Goal: Task Accomplishment & Management: Complete application form

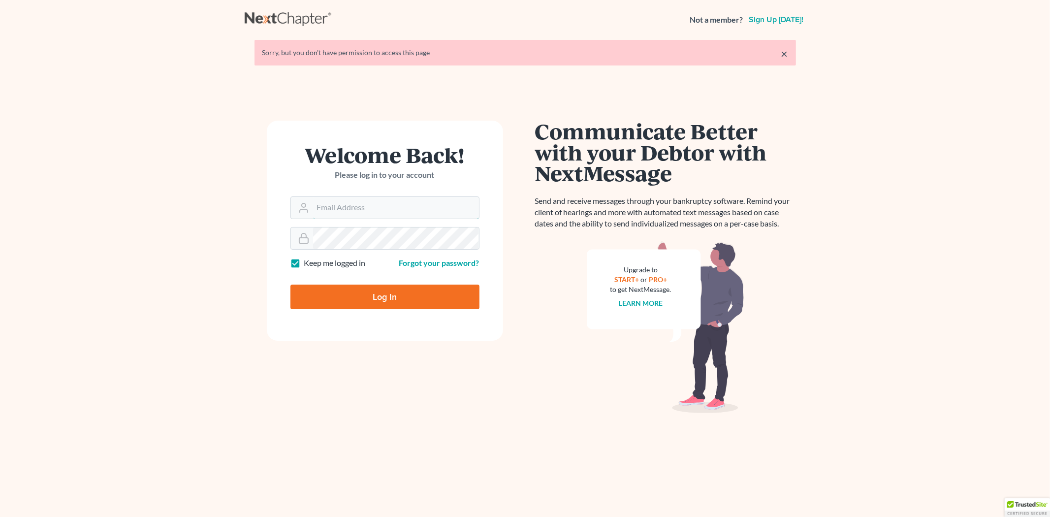
type input "[EMAIL_ADDRESS][DOMAIN_NAME]"
click at [360, 292] on input "Log In" at bounding box center [385, 297] width 189 height 25
type input "Thinking..."
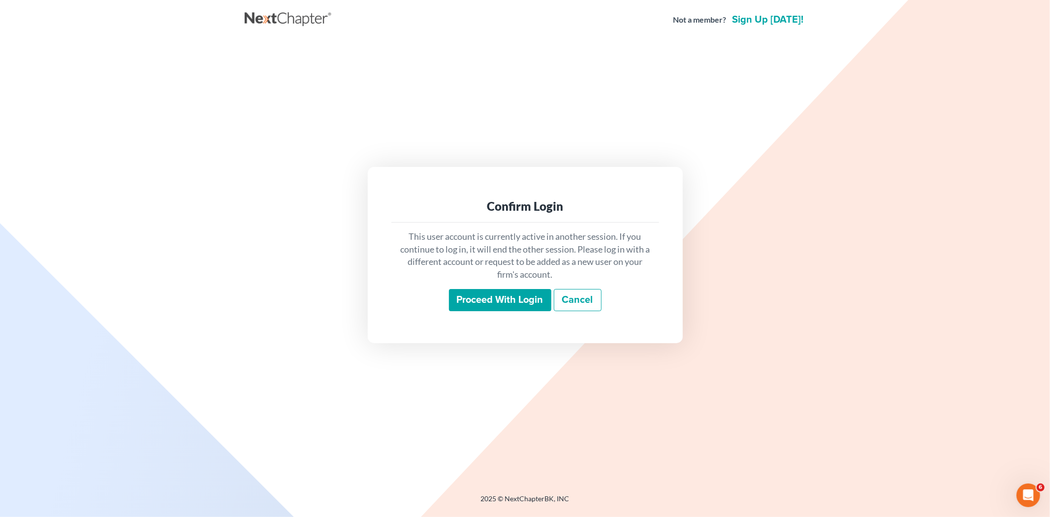
click at [485, 292] on input "Proceed with login" at bounding box center [500, 300] width 102 height 23
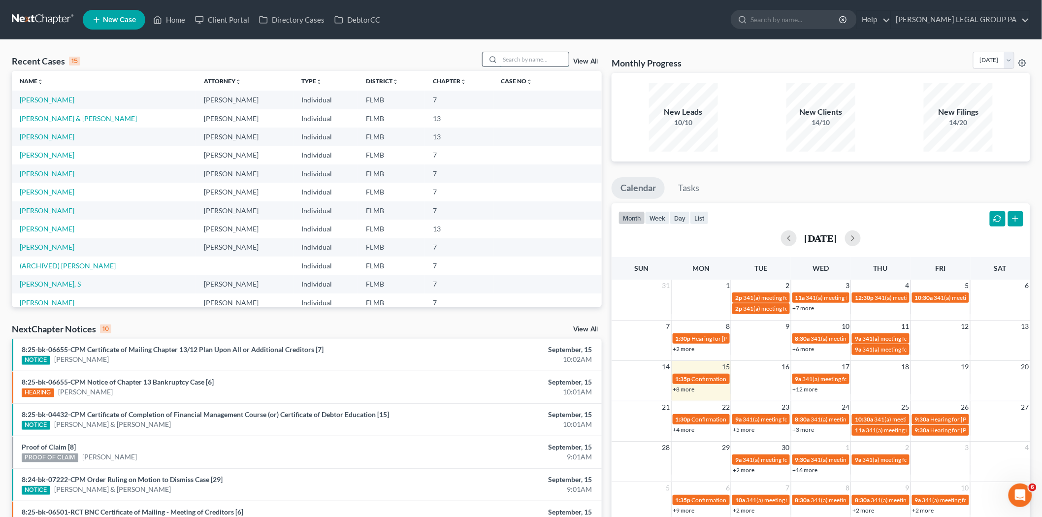
click at [513, 55] on input "search" at bounding box center [534, 59] width 69 height 14
type input "[PERSON_NAME]"
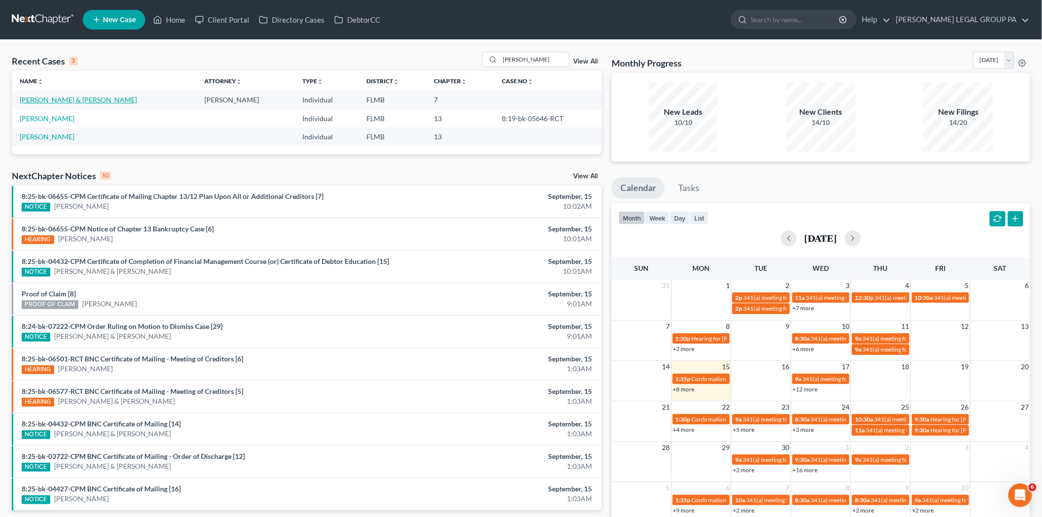
click at [82, 99] on link "[PERSON_NAME] & [PERSON_NAME]" at bounding box center [78, 100] width 117 height 8
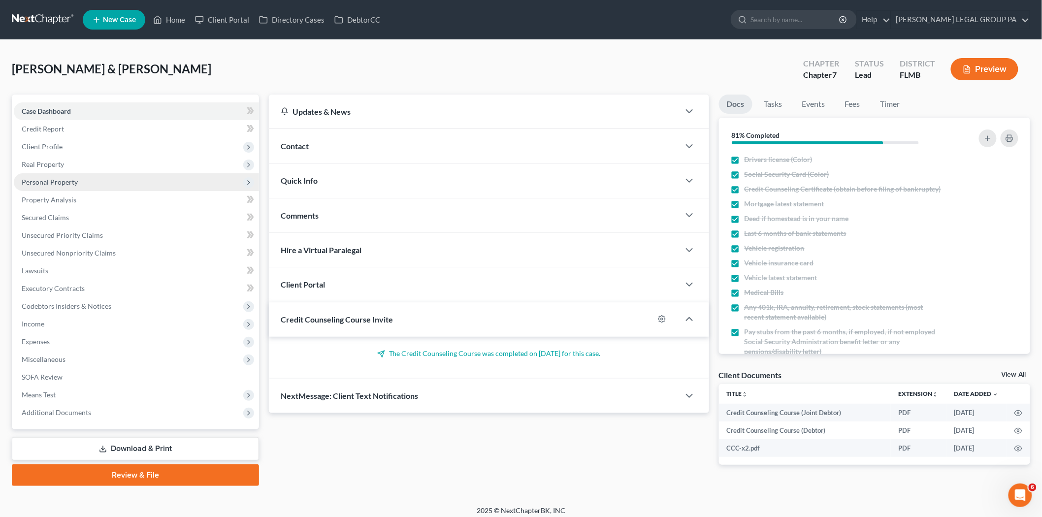
click at [85, 180] on span "Personal Property" at bounding box center [136, 182] width 245 height 18
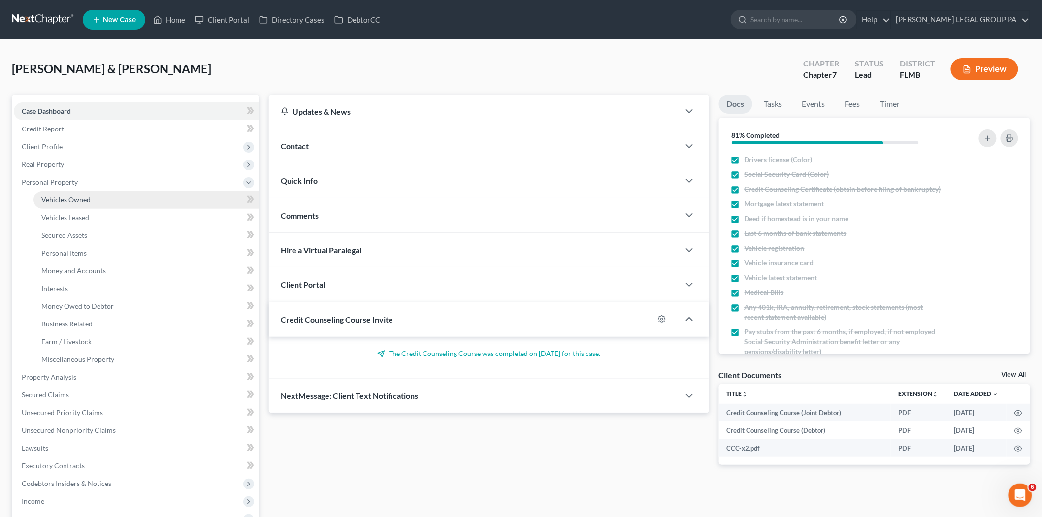
click at [85, 204] on link "Vehicles Owned" at bounding box center [146, 200] width 226 height 18
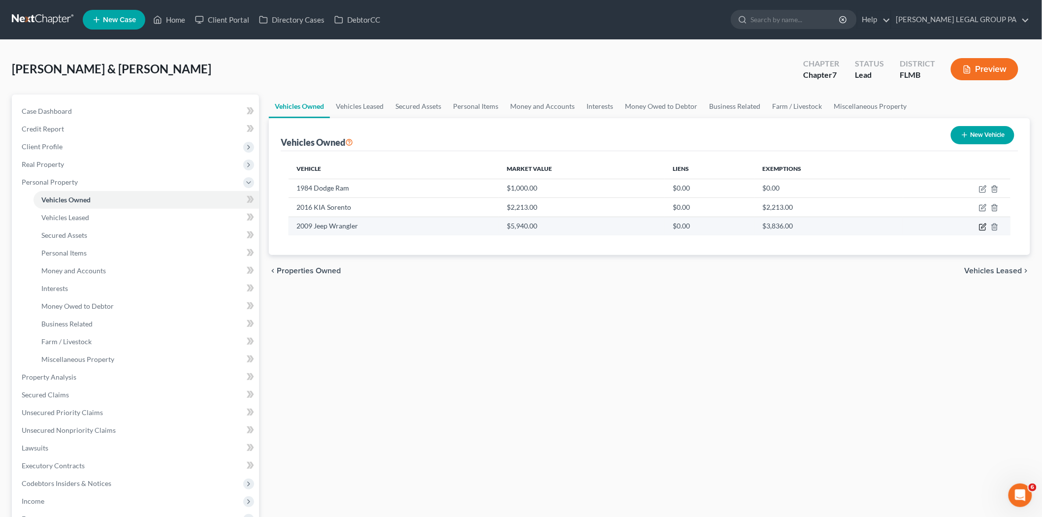
click at [983, 228] on icon "button" at bounding box center [983, 227] width 8 height 8
select select "0"
select select "17"
select select "3"
select select "0"
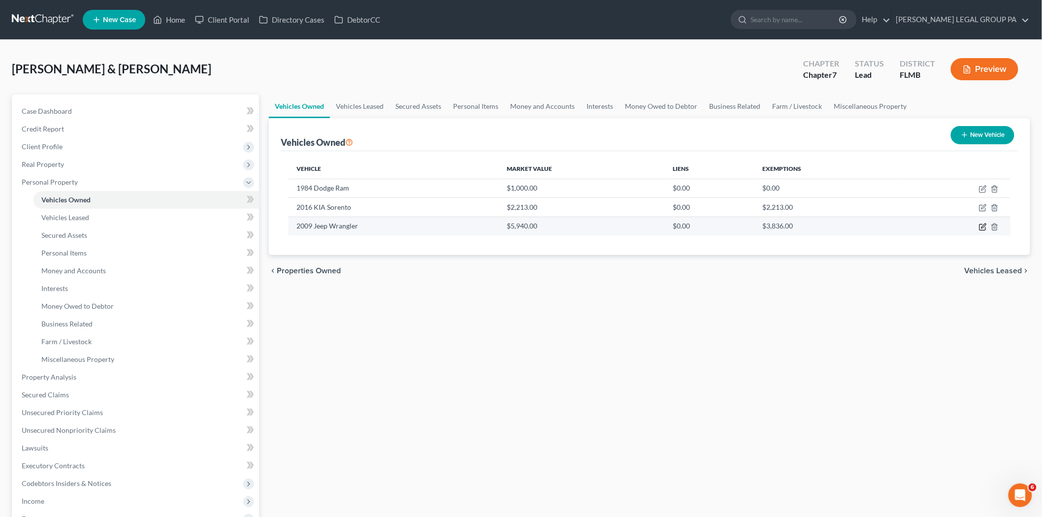
select select "2"
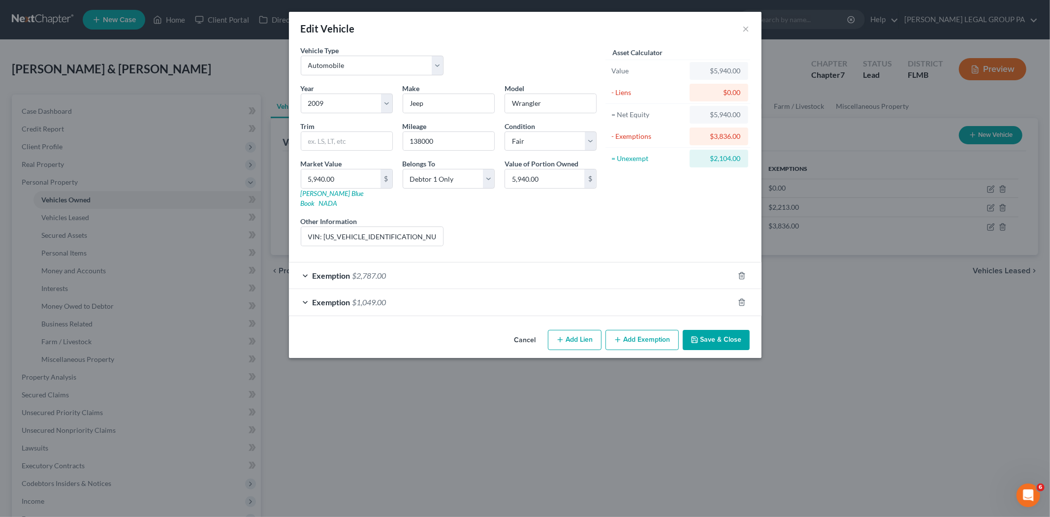
click at [577, 271] on div "Exemption $2,787.00" at bounding box center [511, 275] width 445 height 26
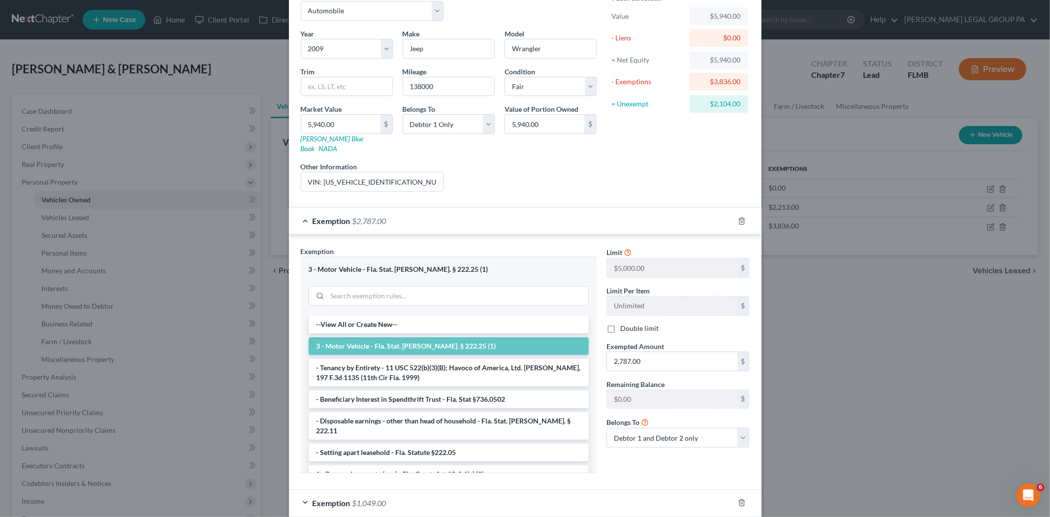
scroll to position [99, 0]
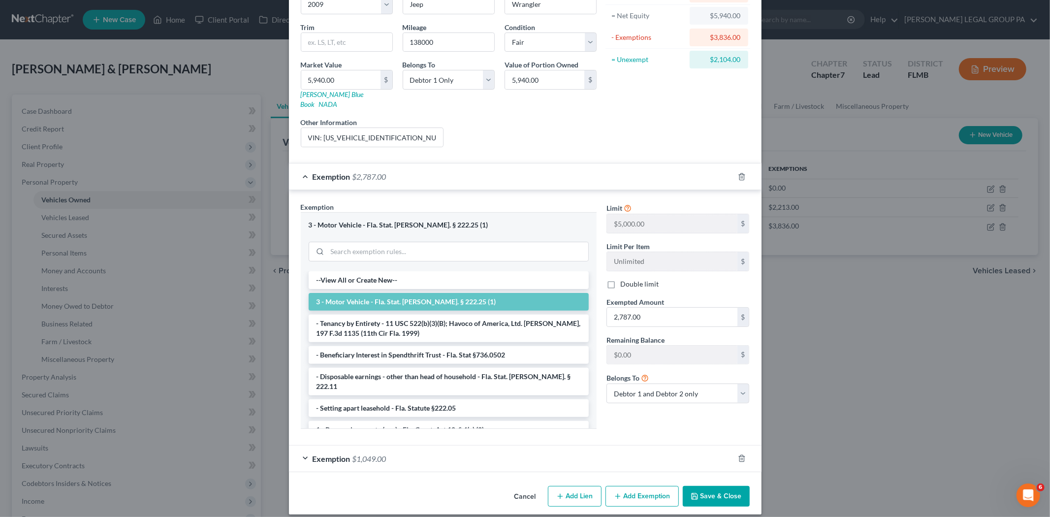
click at [724, 491] on button "Save & Close" at bounding box center [716, 496] width 67 height 21
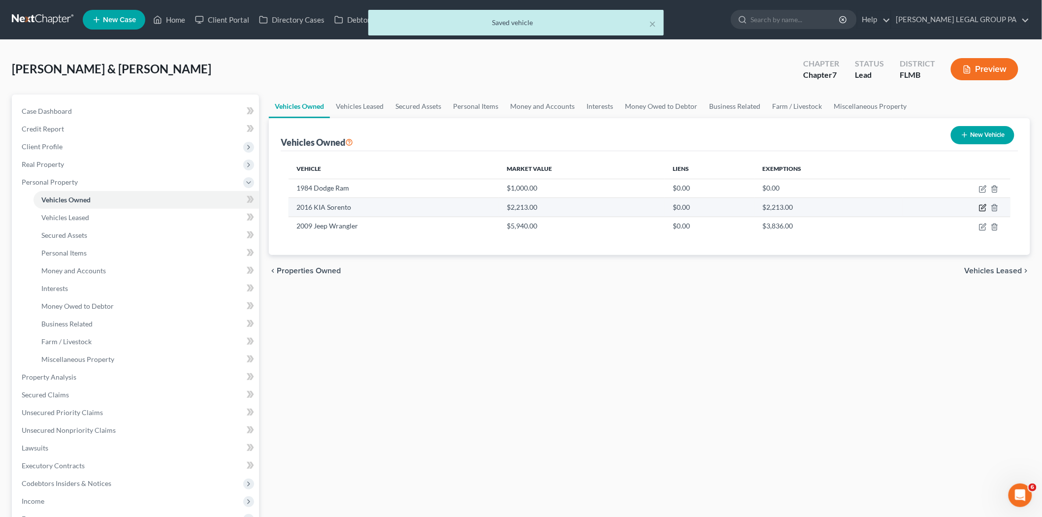
click at [983, 208] on icon "button" at bounding box center [983, 207] width 4 height 4
select select "0"
select select "10"
select select "2"
select select "0"
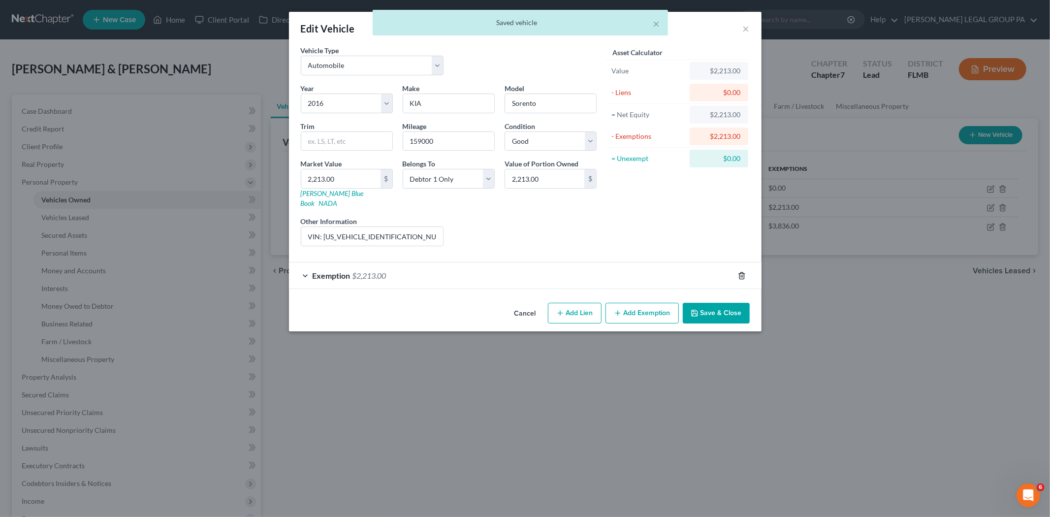
click at [741, 272] on icon "button" at bounding box center [742, 276] width 8 height 8
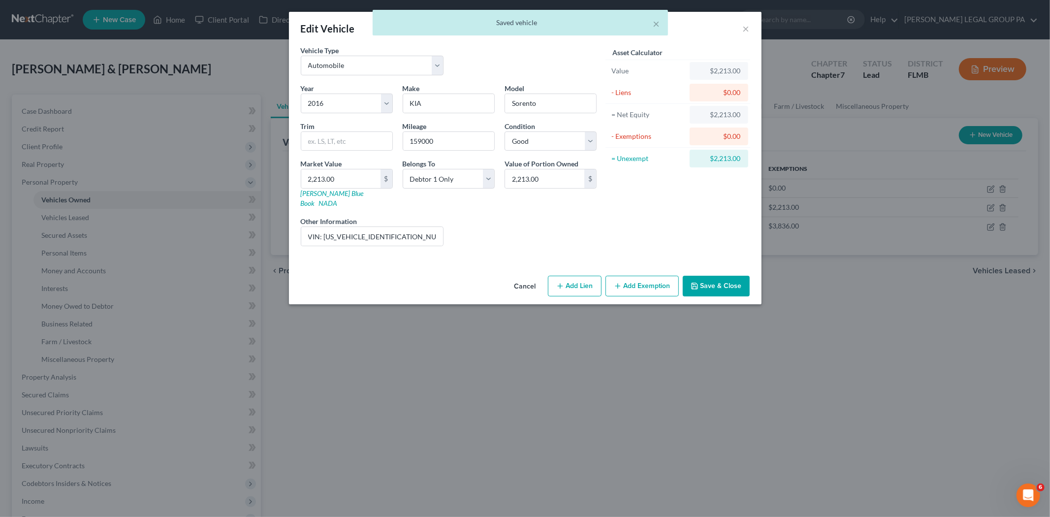
click at [726, 278] on button "Save & Close" at bounding box center [716, 286] width 67 height 21
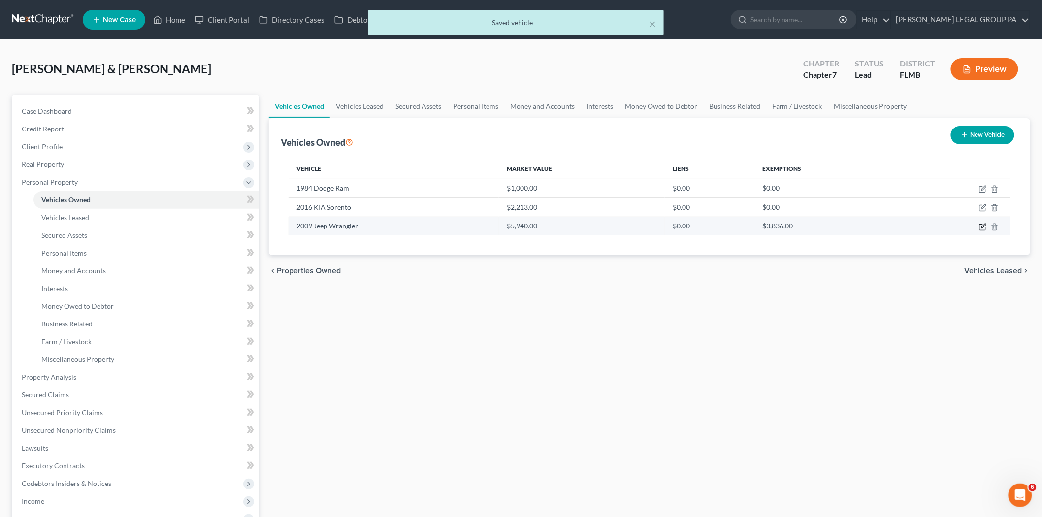
click at [980, 228] on icon "button" at bounding box center [982, 227] width 6 height 6
select select "0"
select select "17"
select select "3"
select select "0"
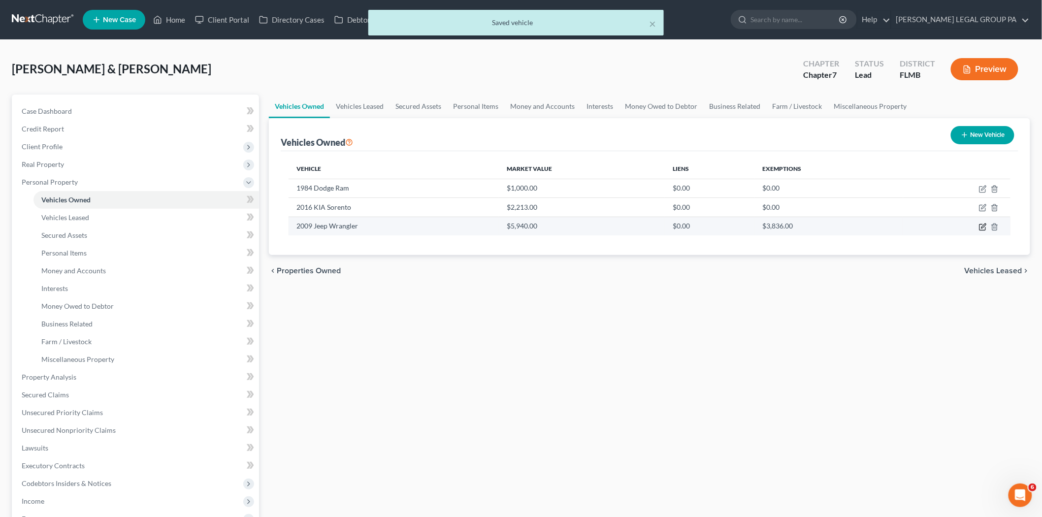
select select "2"
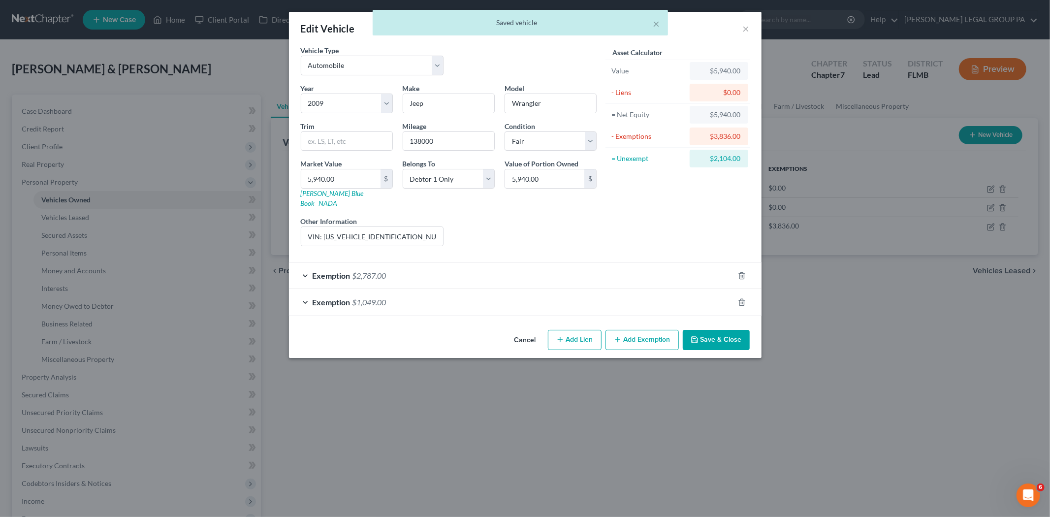
click at [534, 273] on div "Exemption $2,787.00" at bounding box center [511, 275] width 445 height 26
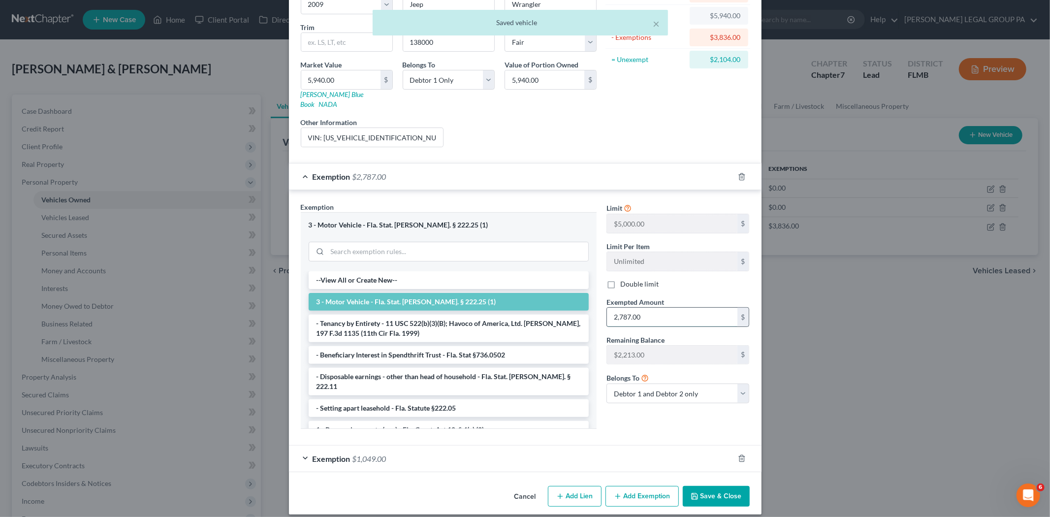
click at [674, 310] on input "2,787.00" at bounding box center [672, 317] width 130 height 19
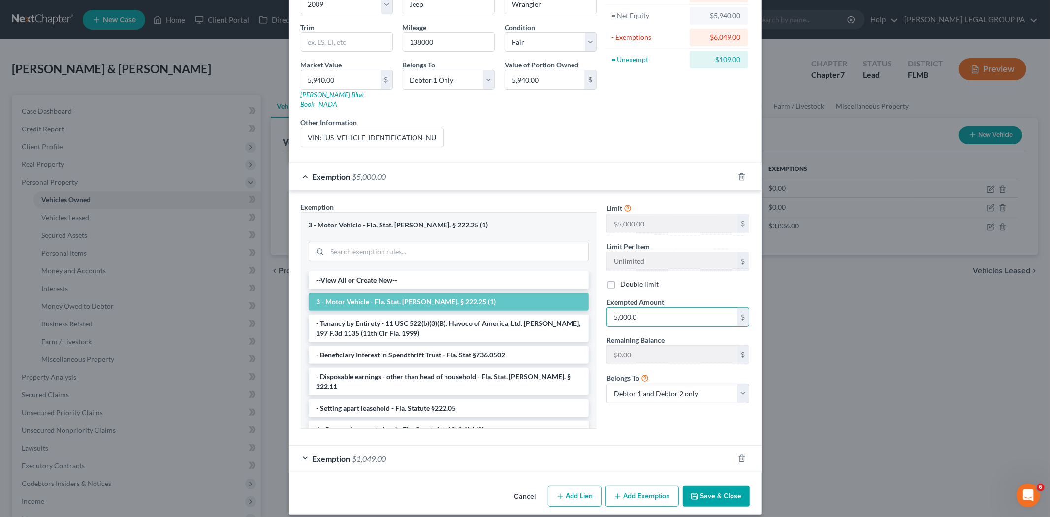
type input "5,000.0"
click at [704, 486] on button "Save & Close" at bounding box center [716, 496] width 67 height 21
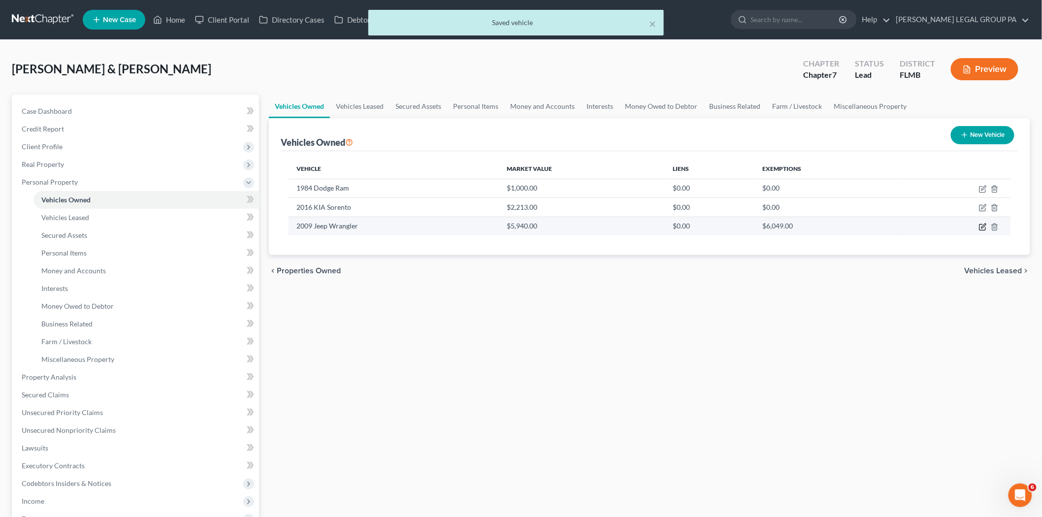
click at [982, 228] on icon "button" at bounding box center [983, 227] width 8 height 8
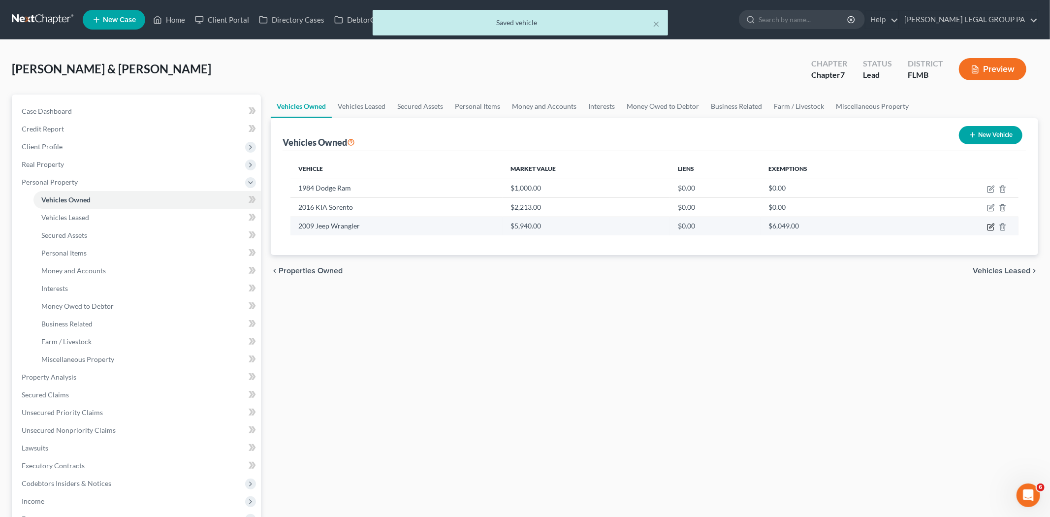
select select "0"
select select "17"
select select "3"
select select "0"
select select "2"
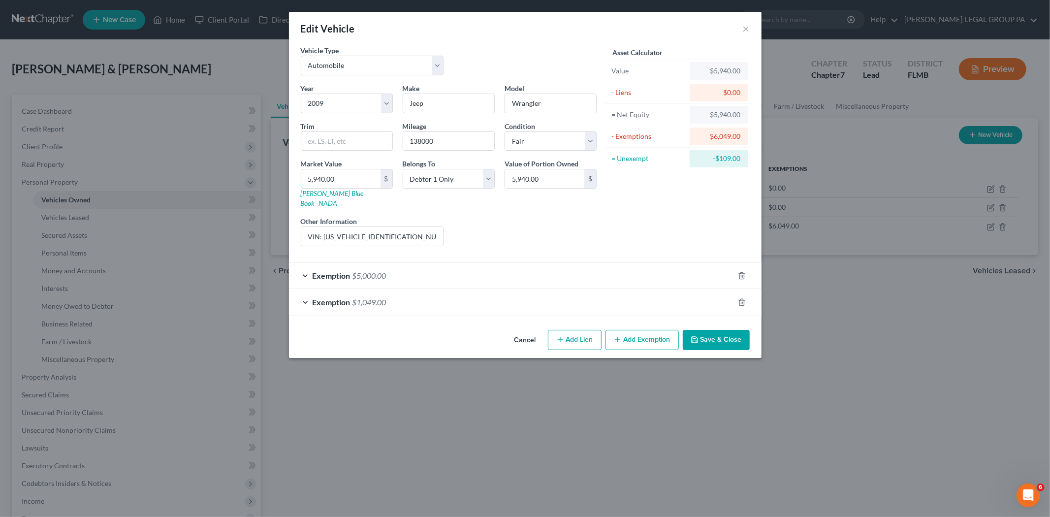
click at [530, 301] on div "Exemption $1,049.00" at bounding box center [511, 302] width 445 height 26
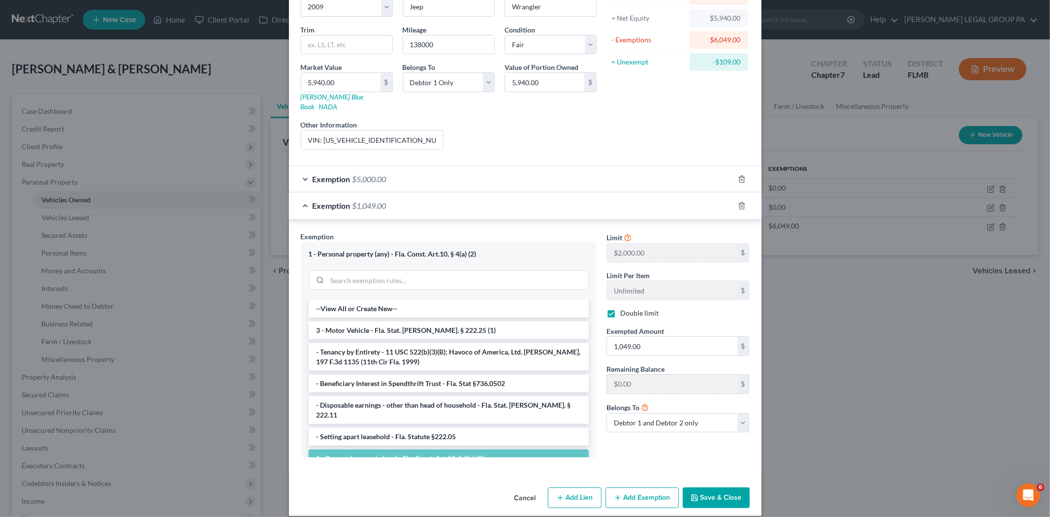
scroll to position [98, 0]
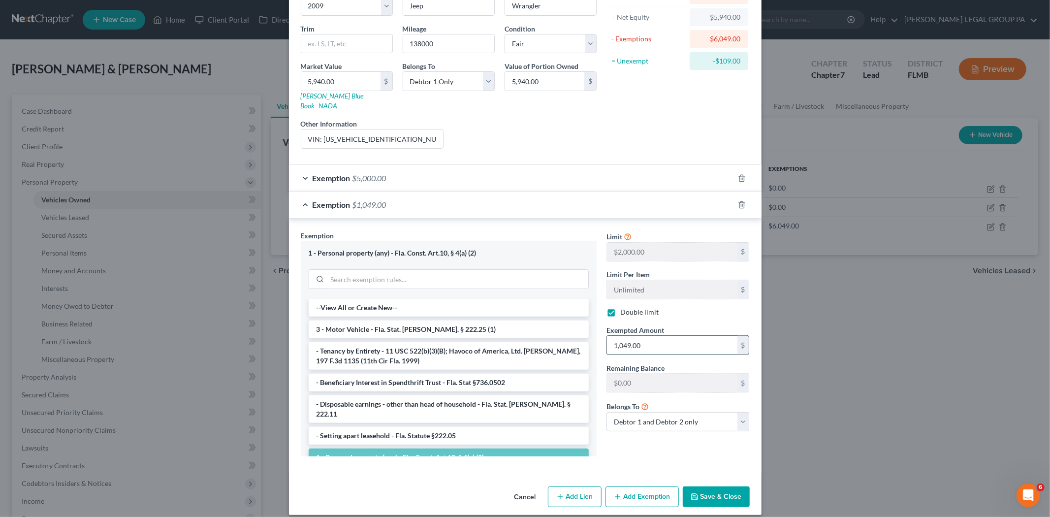
click at [657, 342] on input "1,049.00" at bounding box center [672, 345] width 130 height 19
click at [730, 487] on button "Save & Close" at bounding box center [716, 497] width 67 height 21
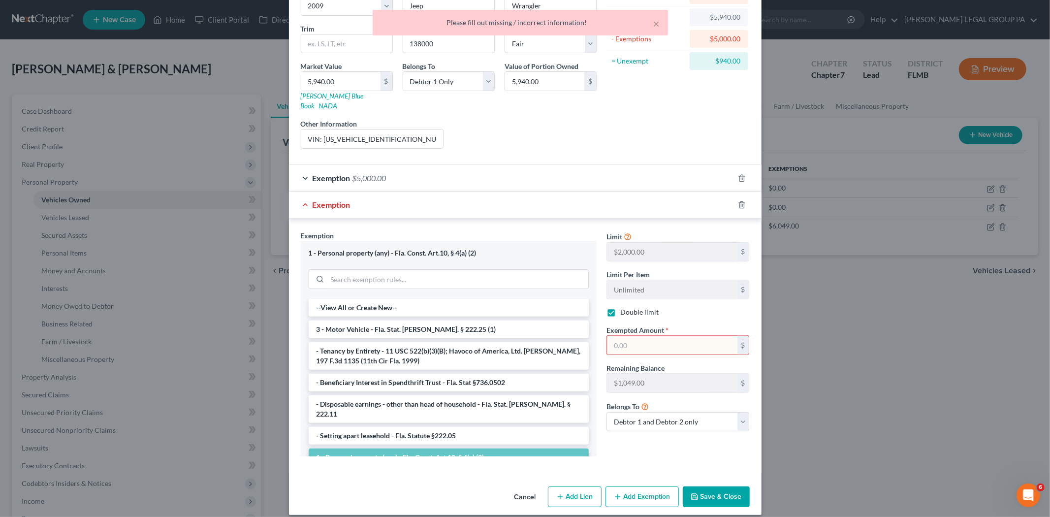
click at [722, 489] on button "Save & Close" at bounding box center [716, 497] width 67 height 21
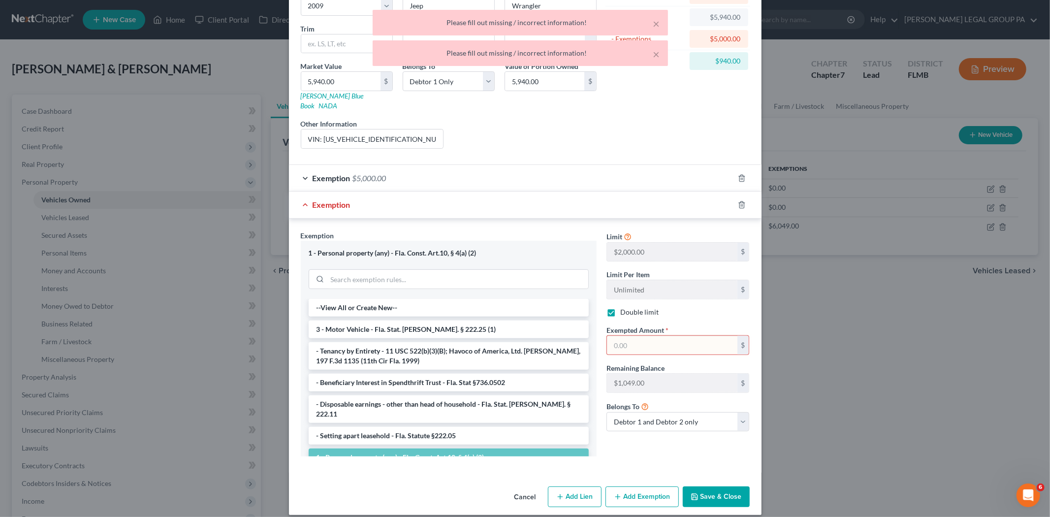
click at [656, 336] on input "text" at bounding box center [672, 345] width 130 height 19
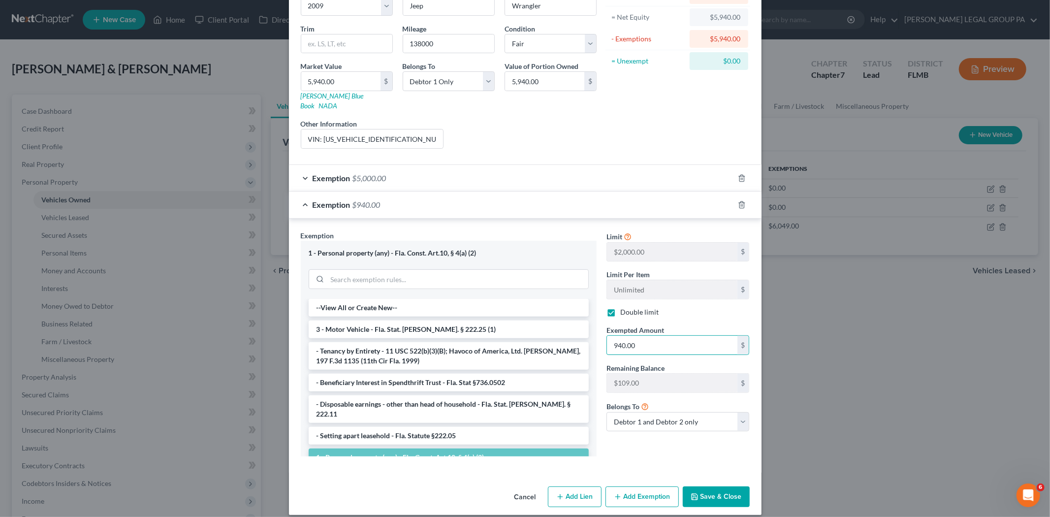
type input "940.00"
click at [714, 487] on button "Save & Close" at bounding box center [716, 497] width 67 height 21
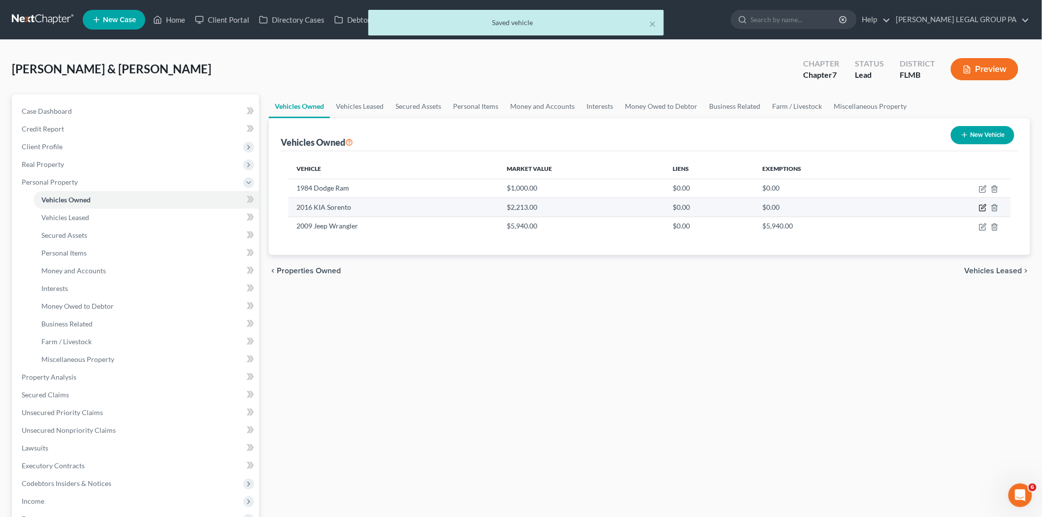
click at [982, 208] on icon "button" at bounding box center [983, 207] width 4 height 4
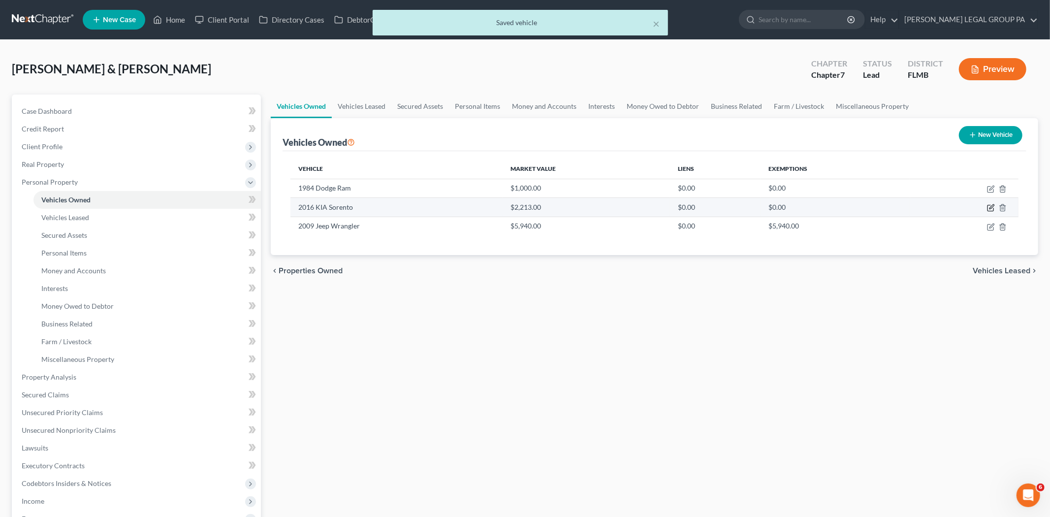
select select "0"
select select "10"
select select "2"
select select "0"
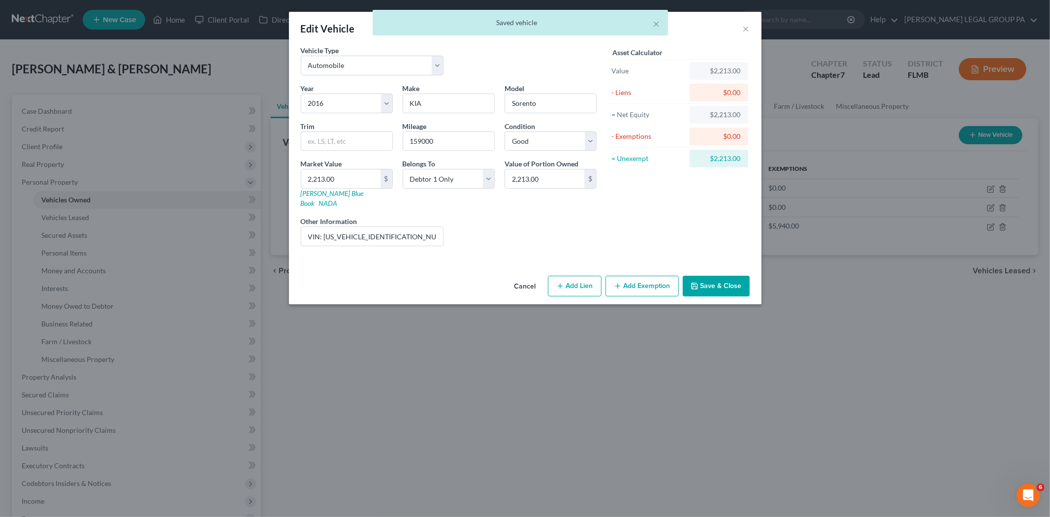
click at [573, 276] on button "Add Lien" at bounding box center [575, 286] width 54 height 21
select select "0"
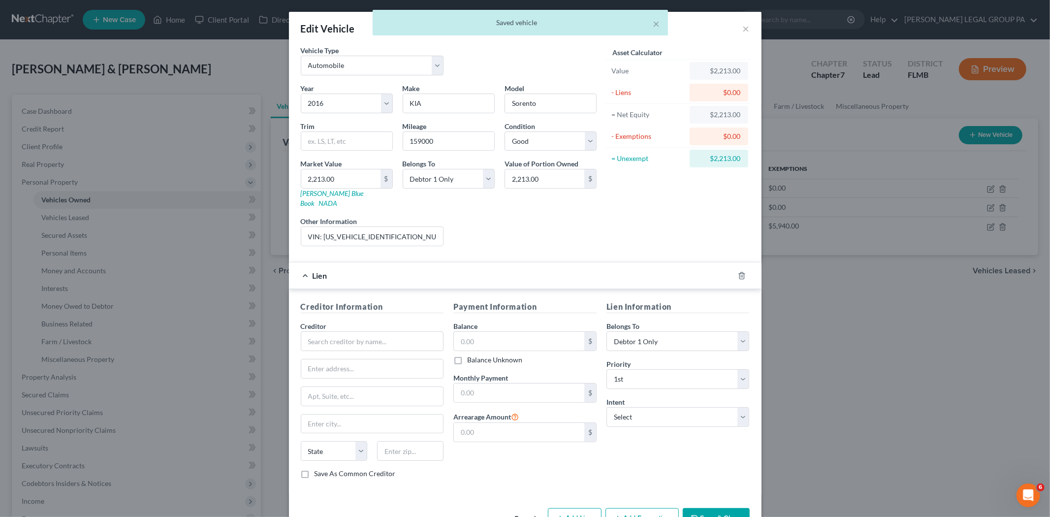
click at [742, 269] on div at bounding box center [748, 276] width 28 height 16
click at [741, 272] on icon "button" at bounding box center [742, 276] width 8 height 8
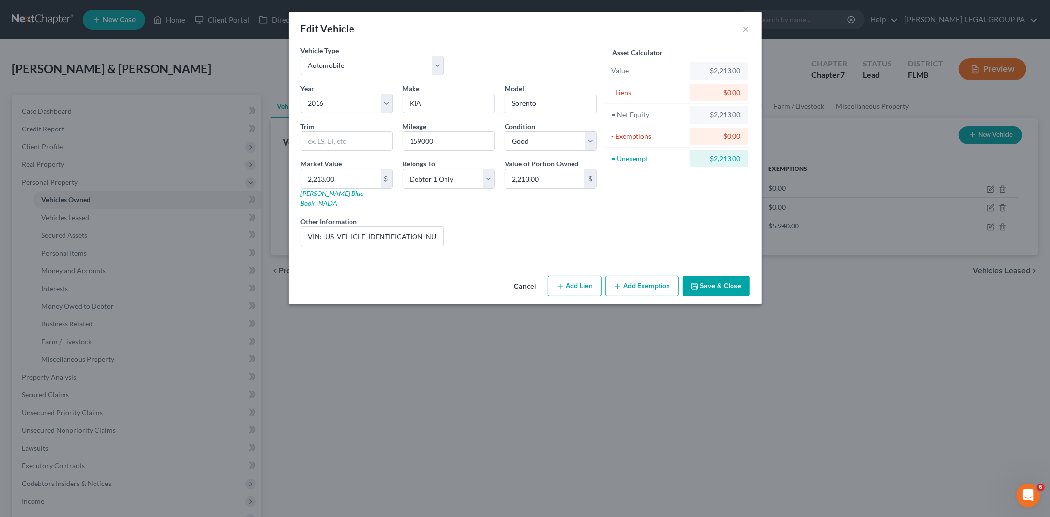
click at [638, 276] on button "Add Exemption" at bounding box center [642, 286] width 73 height 21
select select "2"
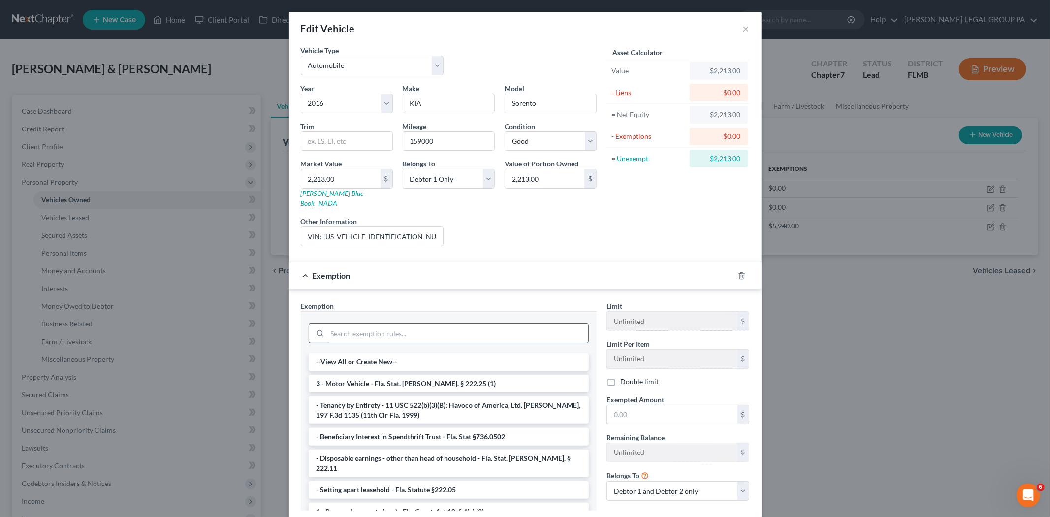
click at [467, 328] on input "search" at bounding box center [457, 333] width 261 height 19
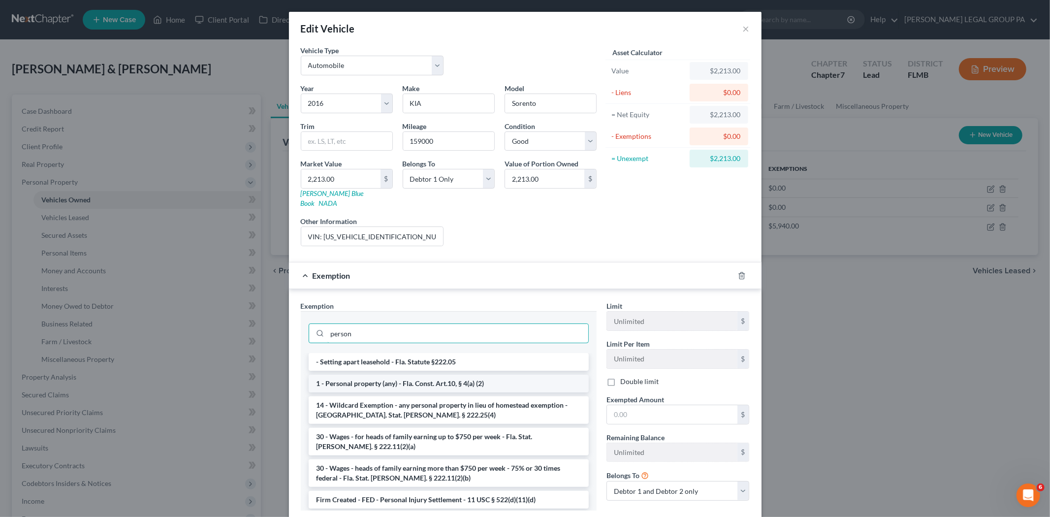
type input "person"
click at [513, 375] on li "1 - Personal property (any) - Fla. Const. Art.10, § 4(a) (2)" at bounding box center [449, 384] width 280 height 18
checkbox input "true"
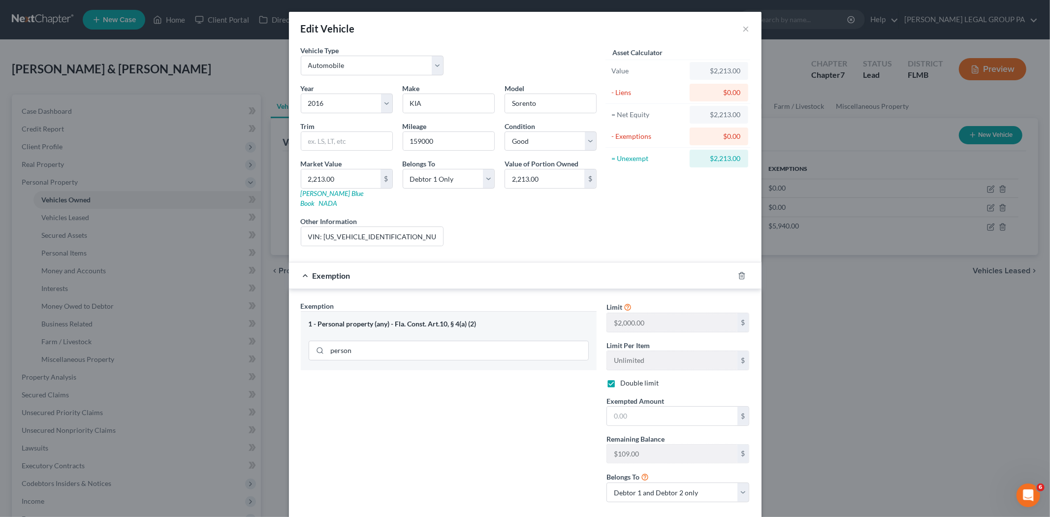
scroll to position [47, 0]
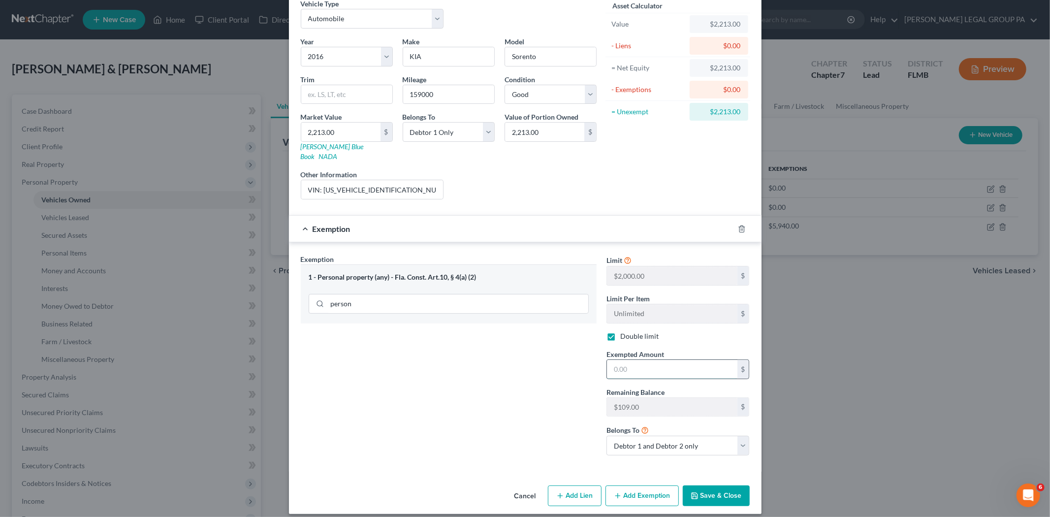
click at [633, 365] on input "text" at bounding box center [672, 369] width 130 height 19
type input "109"
click at [666, 439] on select "Debtor 1 only Debtor 2 only Debtor 1 and Debtor 2 only" at bounding box center [678, 446] width 143 height 20
select select "0"
click at [607, 436] on select "Debtor 1 only Debtor 2 only Debtor 1 and Debtor 2 only" at bounding box center [678, 446] width 143 height 20
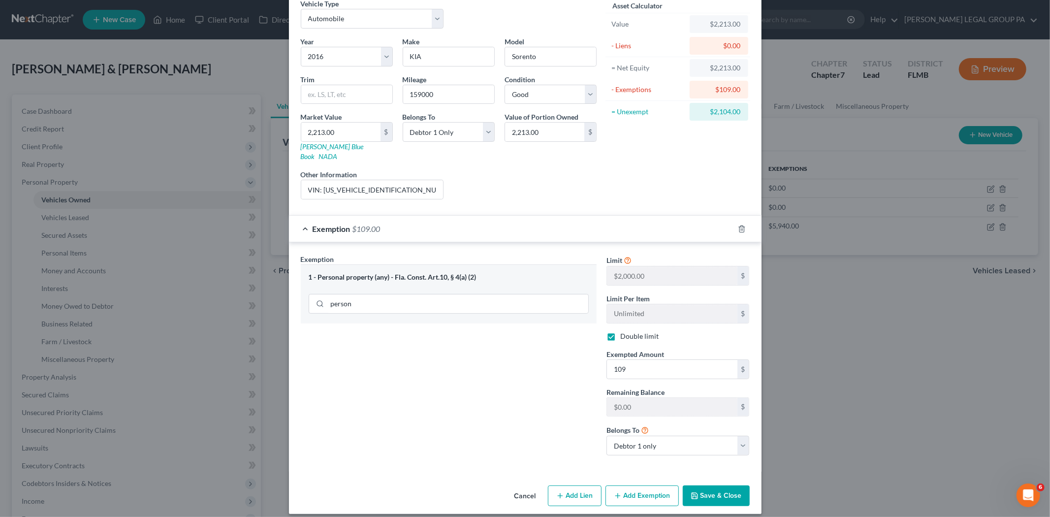
click at [701, 488] on button "Save & Close" at bounding box center [716, 496] width 67 height 21
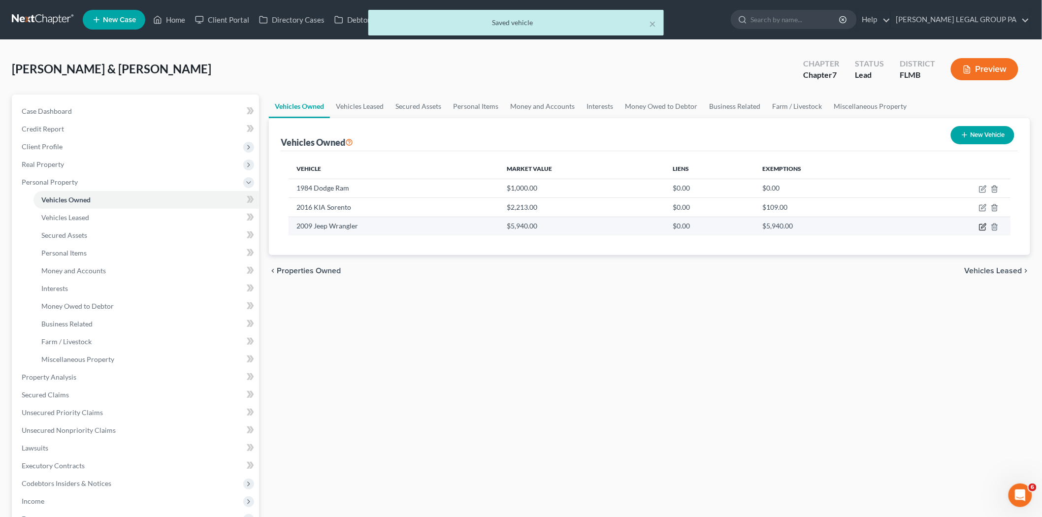
click at [981, 227] on icon "button" at bounding box center [983, 227] width 8 height 8
select select "0"
select select "17"
select select "3"
select select "0"
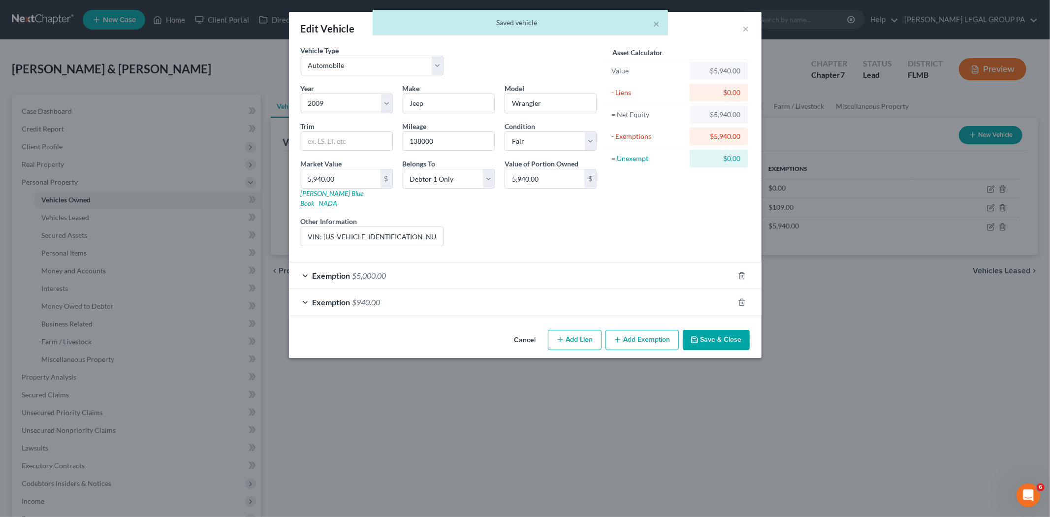
click at [666, 300] on div "Exemption $940.00" at bounding box center [511, 302] width 445 height 26
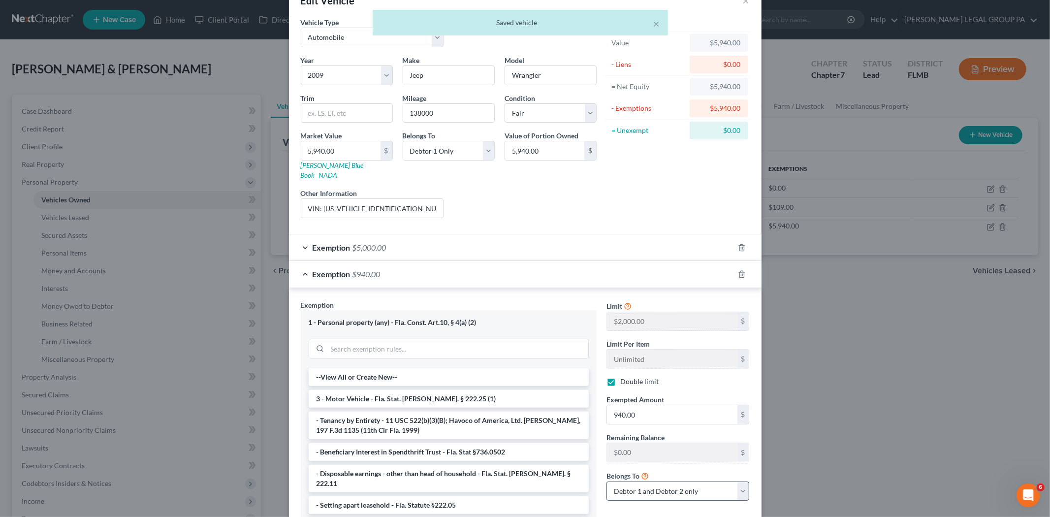
scroll to position [55, 0]
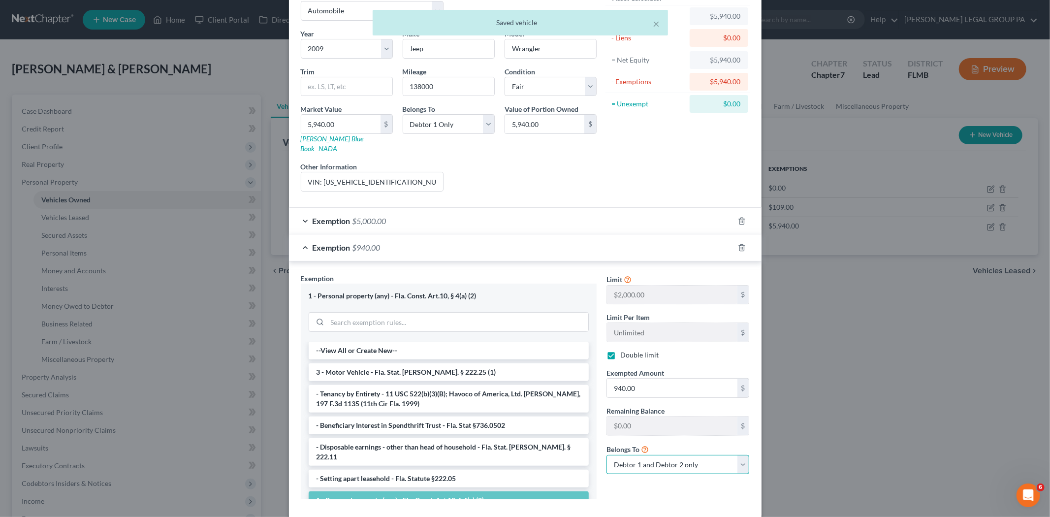
click at [681, 456] on select "Debtor 1 only Debtor 2 only Debtor 1 and Debtor 2 only" at bounding box center [678, 465] width 143 height 20
select select "0"
click at [607, 455] on select "Debtor 1 only Debtor 2 only Debtor 1 and Debtor 2 only" at bounding box center [678, 465] width 143 height 20
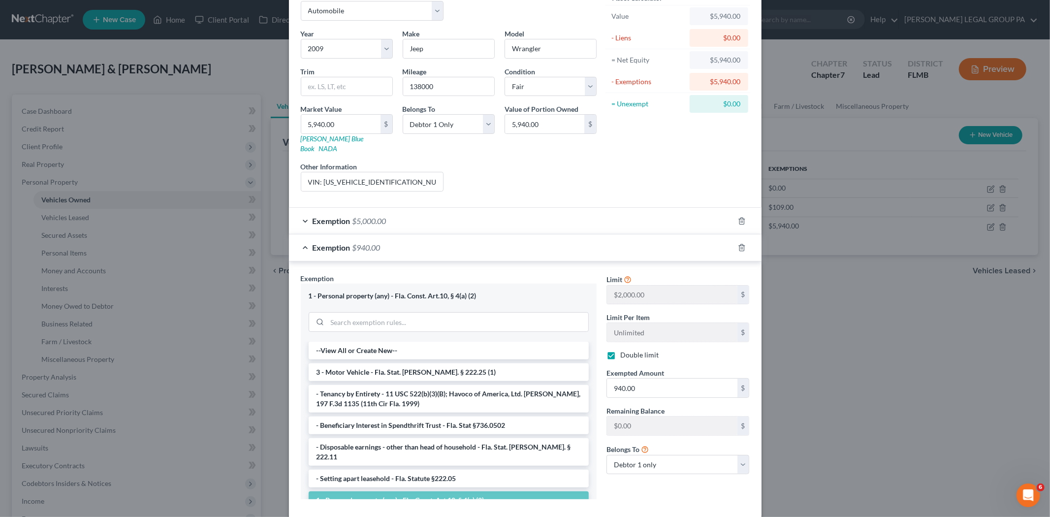
click at [657, 212] on div "Exemption $5,000.00" at bounding box center [511, 221] width 445 height 26
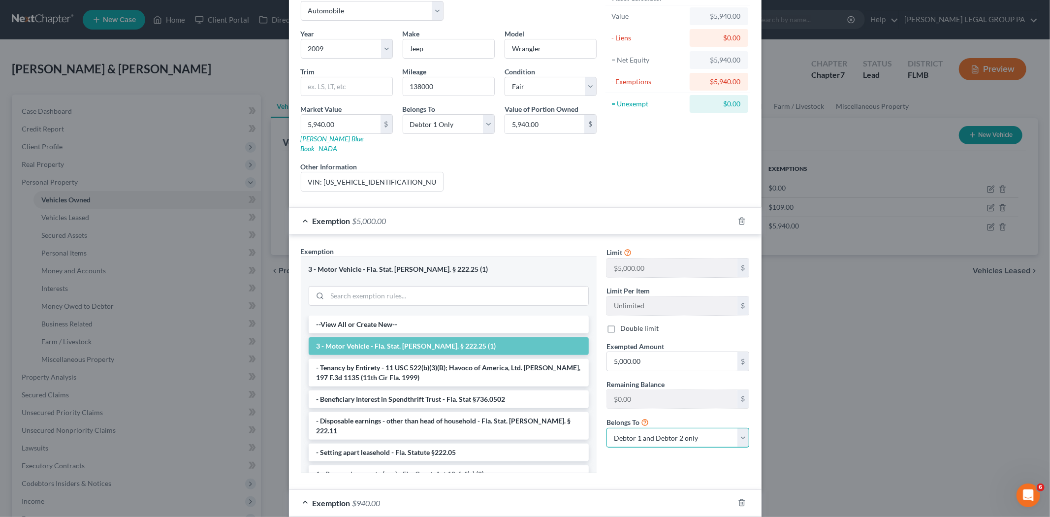
click at [675, 428] on select "Debtor 1 only Debtor 2 only Debtor 1 and Debtor 2 only" at bounding box center [678, 438] width 143 height 20
select select "0"
click at [607, 428] on select "Debtor 1 only Debtor 2 only Debtor 1 and Debtor 2 only" at bounding box center [678, 438] width 143 height 20
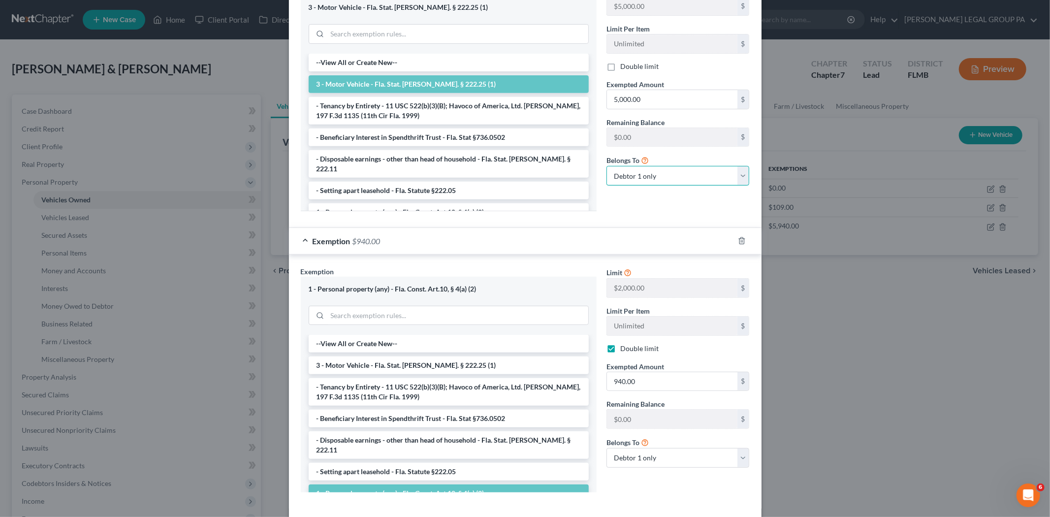
scroll to position [353, 0]
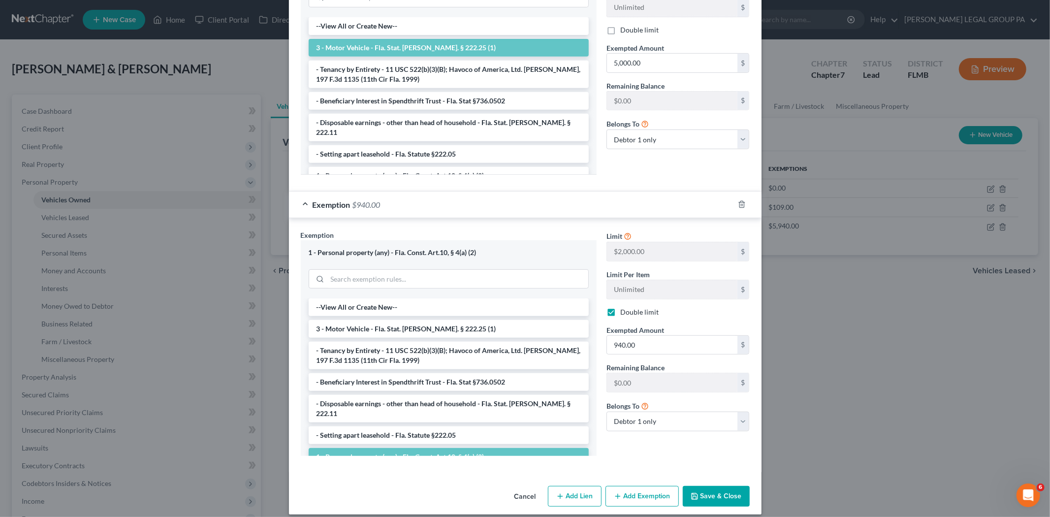
click at [719, 486] on button "Save & Close" at bounding box center [716, 496] width 67 height 21
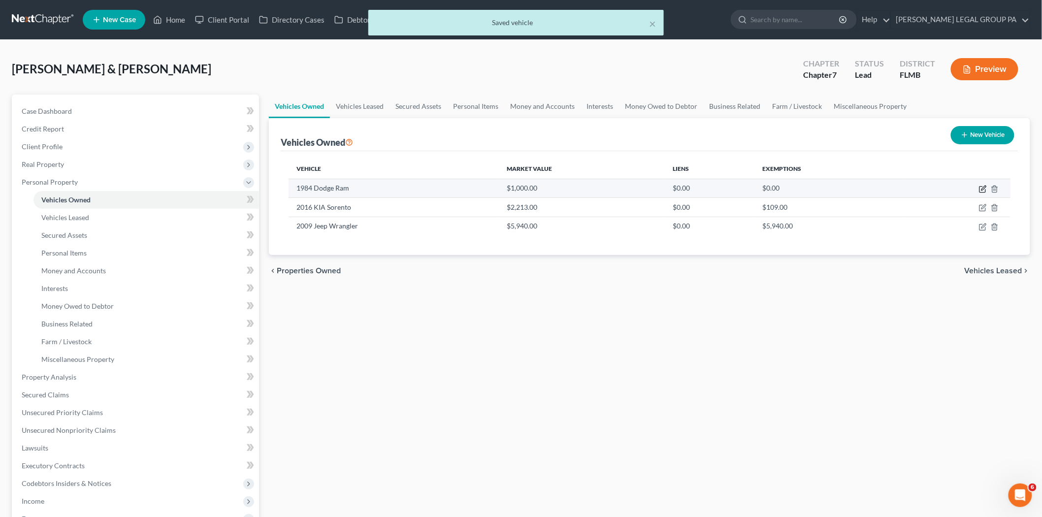
click at [985, 189] on icon "button" at bounding box center [983, 189] width 8 height 8
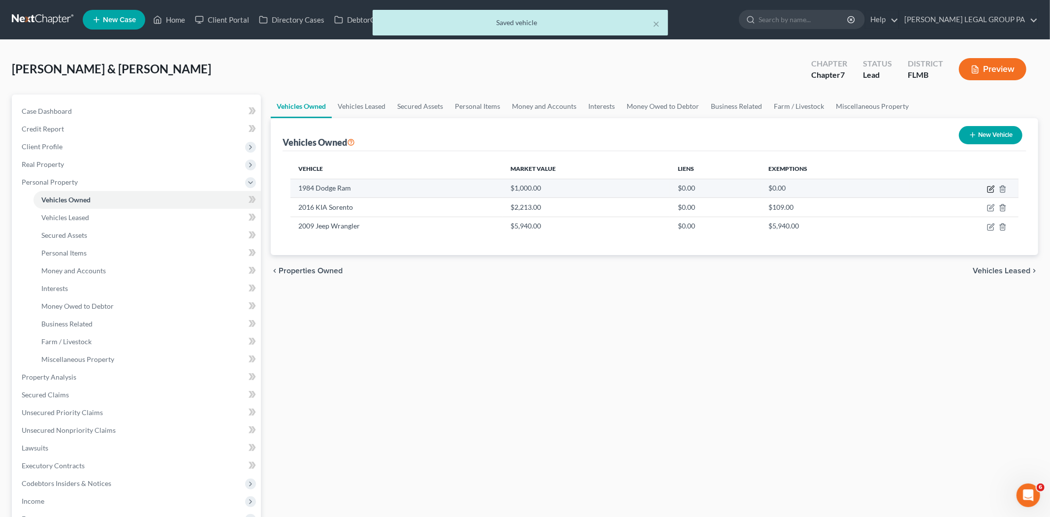
select select "0"
select select "42"
select select "4"
select select "0"
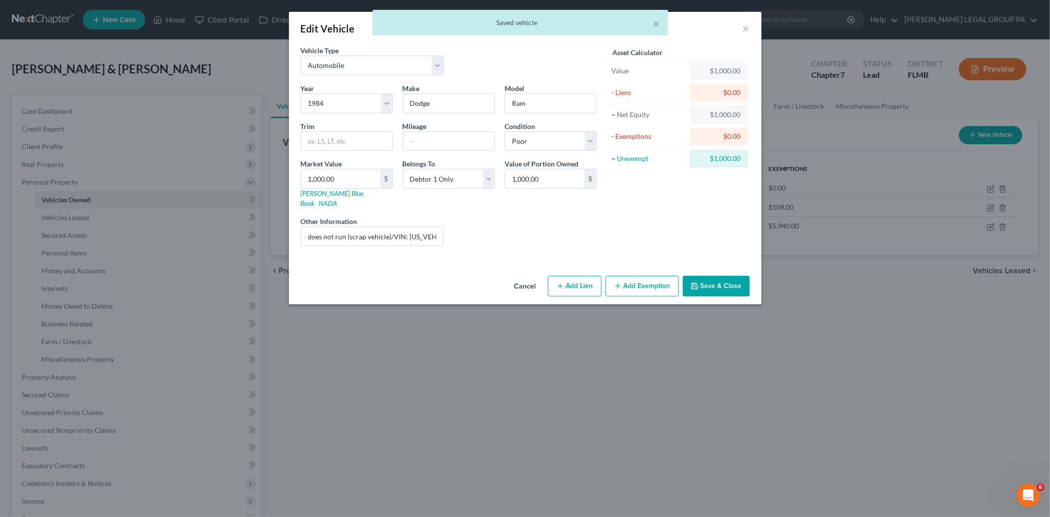
click at [706, 276] on button "Save & Close" at bounding box center [716, 286] width 67 height 21
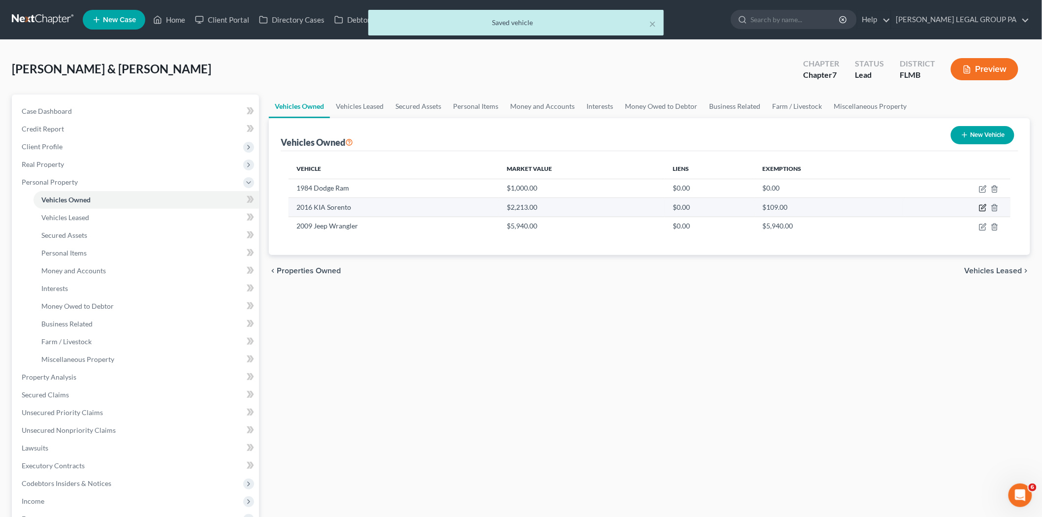
click at [986, 205] on icon "button" at bounding box center [983, 208] width 8 height 8
select select "0"
select select "10"
select select "2"
select select "0"
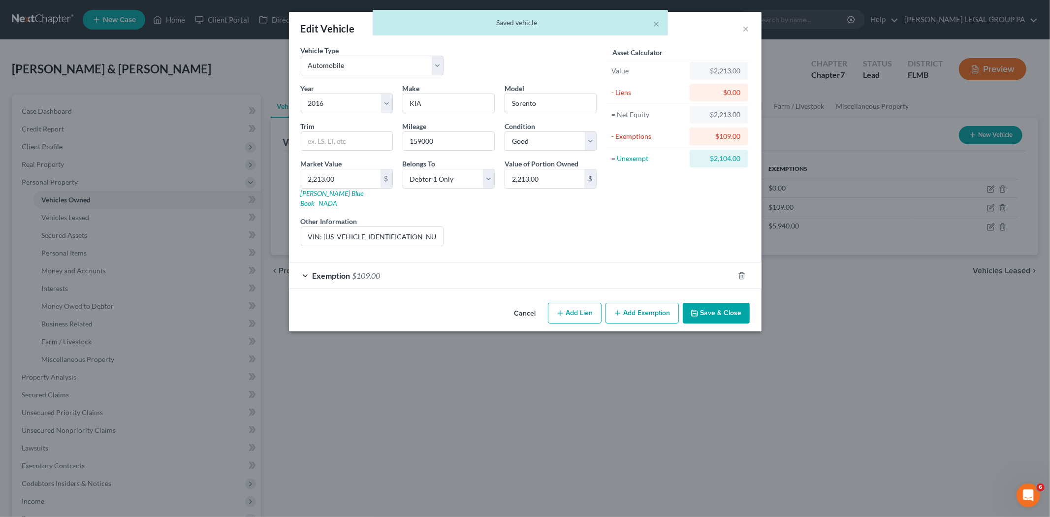
click at [716, 303] on button "Save & Close" at bounding box center [716, 313] width 67 height 21
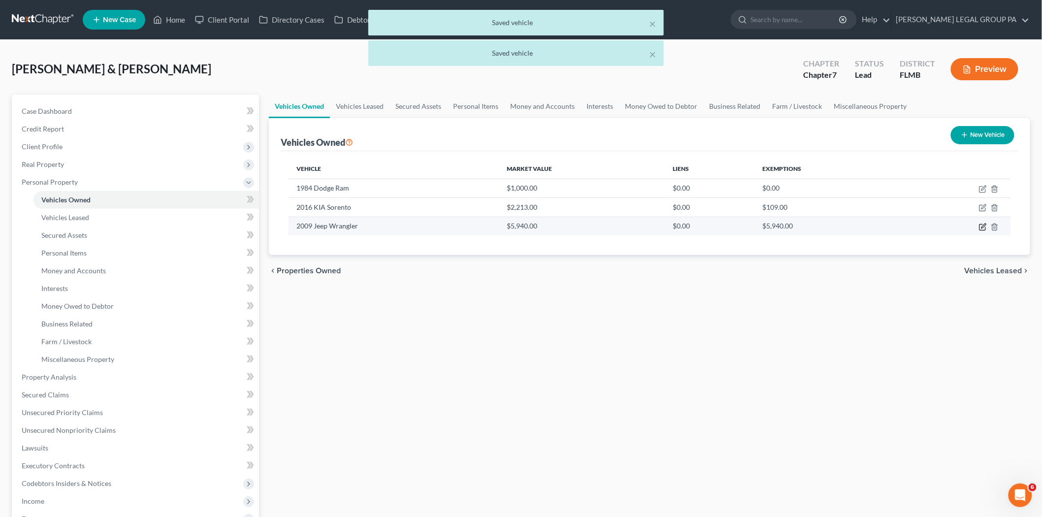
click at [985, 228] on icon "button" at bounding box center [982, 227] width 6 height 6
select select "0"
select select "17"
select select "3"
select select "0"
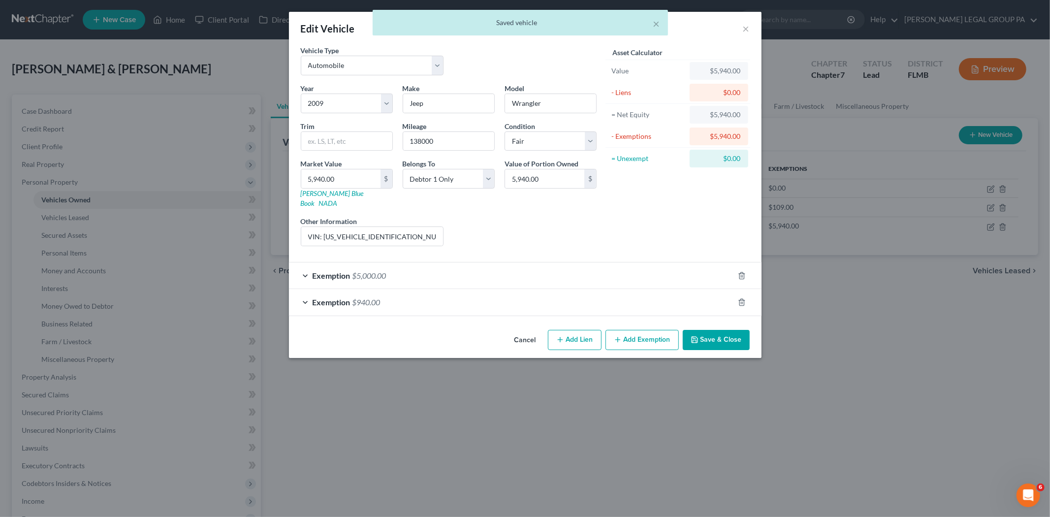
click at [689, 291] on div "Exemption $940.00" at bounding box center [511, 302] width 445 height 26
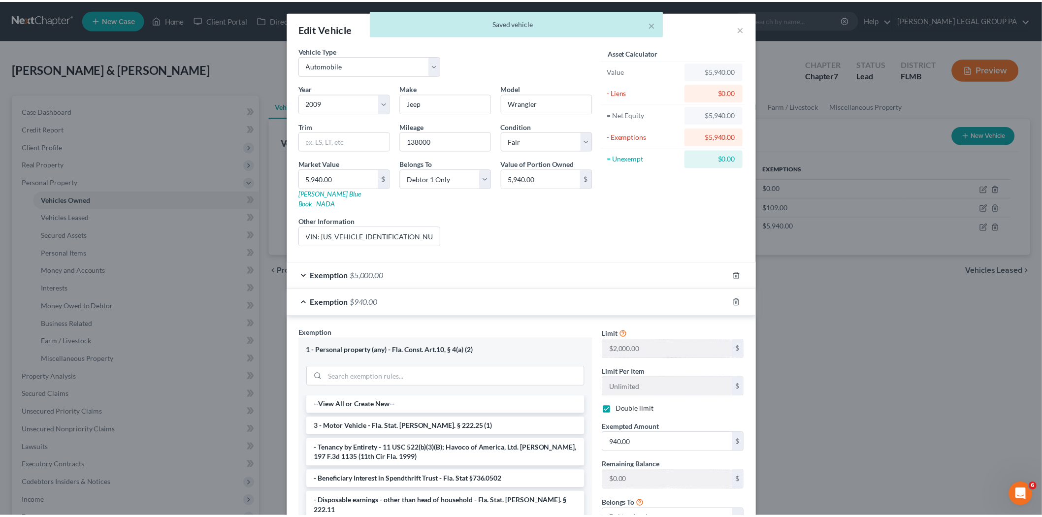
scroll to position [98, 0]
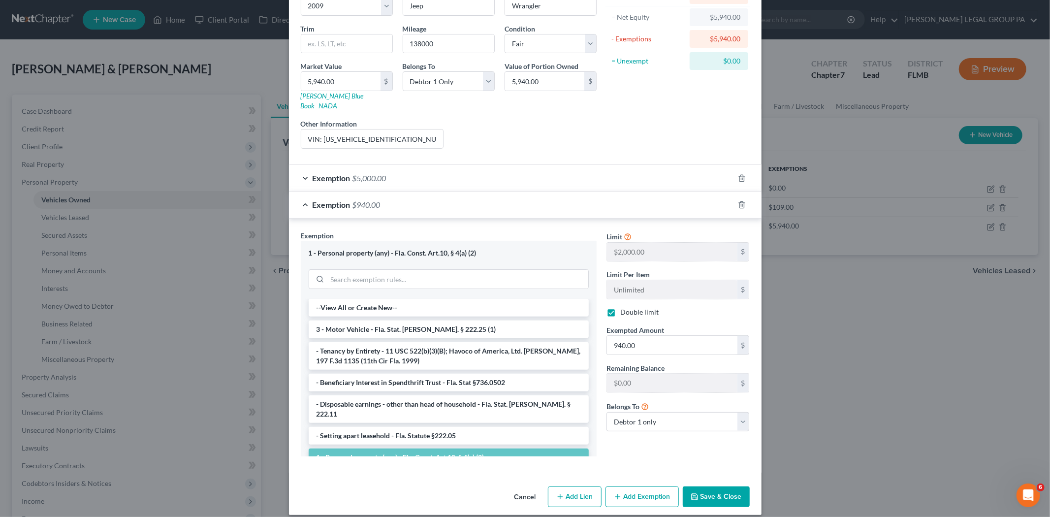
click at [715, 487] on button "Save & Close" at bounding box center [716, 497] width 67 height 21
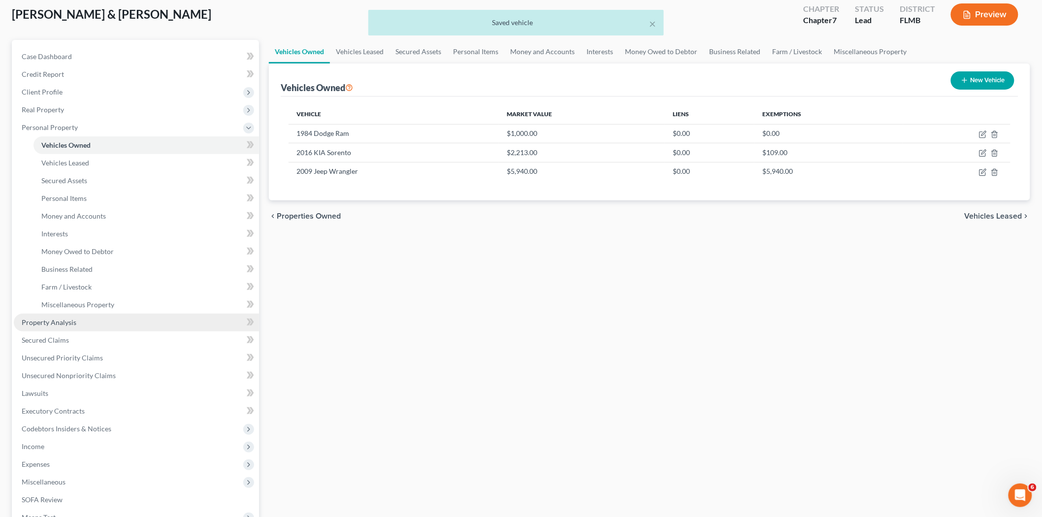
click at [86, 326] on link "Property Analysis" at bounding box center [136, 323] width 245 height 18
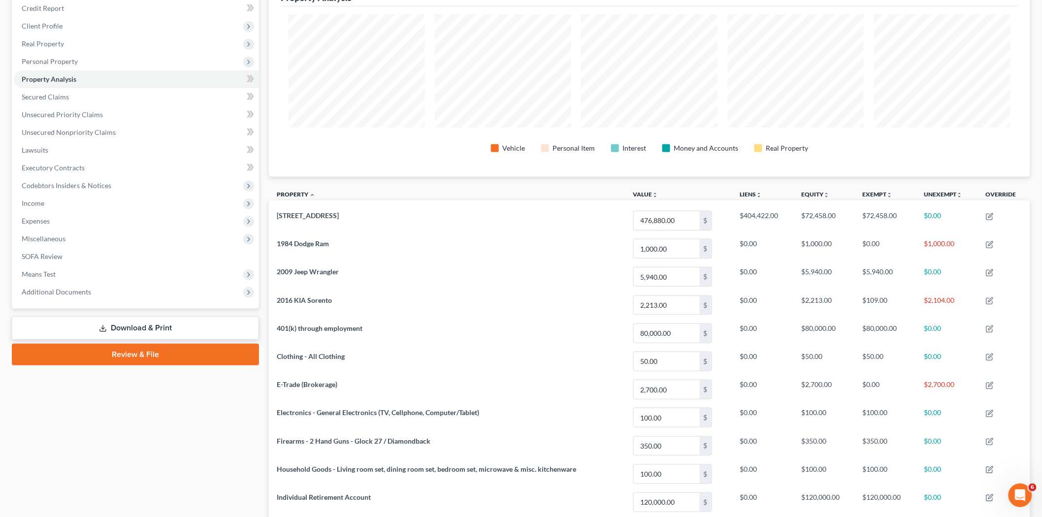
scroll to position [83, 0]
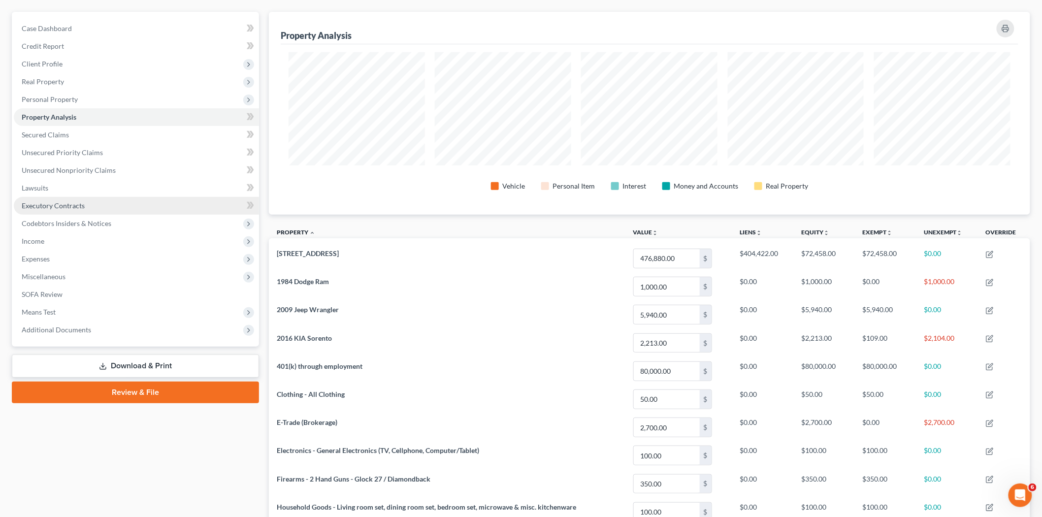
click at [87, 207] on link "Executory Contracts" at bounding box center [136, 206] width 245 height 18
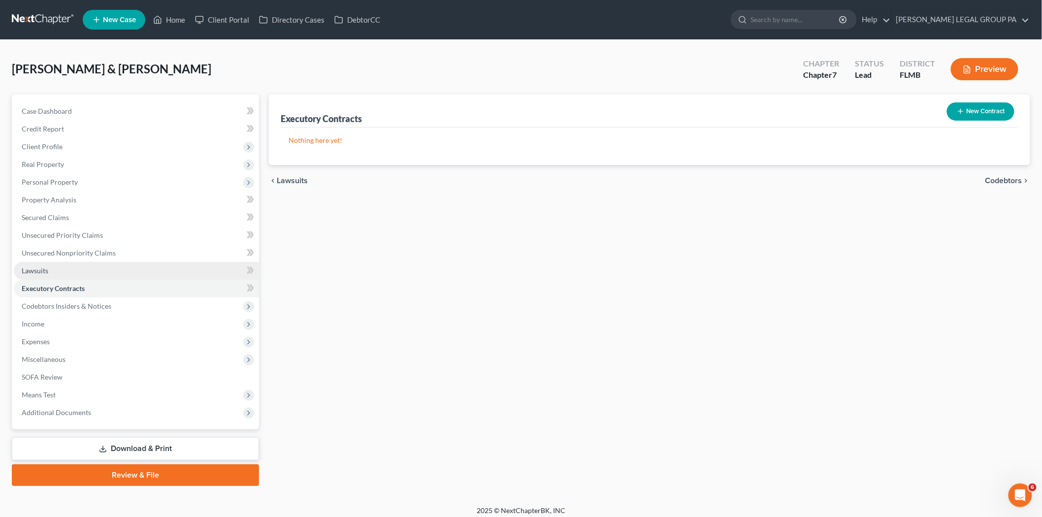
click at [90, 262] on link "Lawsuits" at bounding box center [136, 271] width 245 height 18
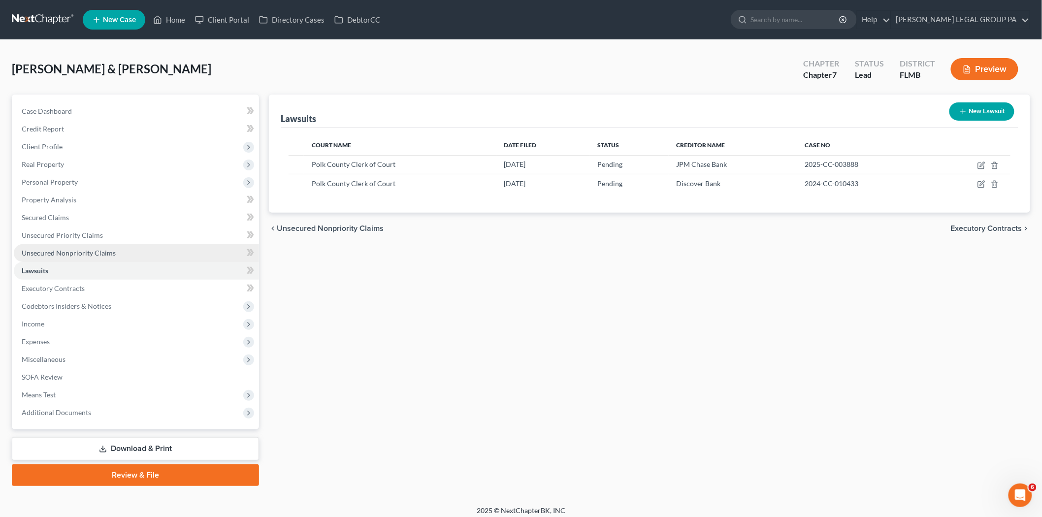
click at [92, 254] on span "Unsecured Nonpriority Claims" at bounding box center [69, 253] width 94 height 8
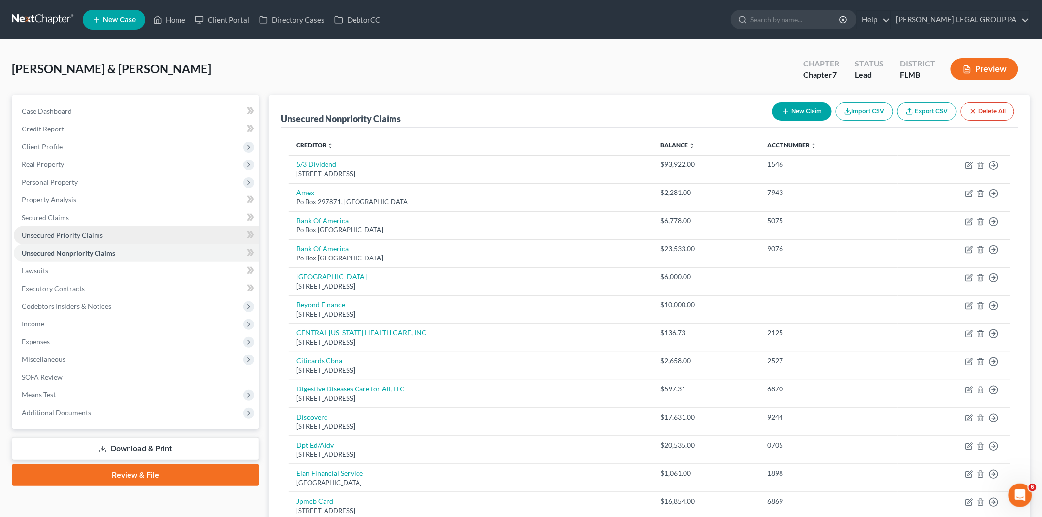
click at [139, 240] on link "Unsecured Priority Claims" at bounding box center [136, 236] width 245 height 18
